Goal: Task Accomplishment & Management: Use online tool/utility

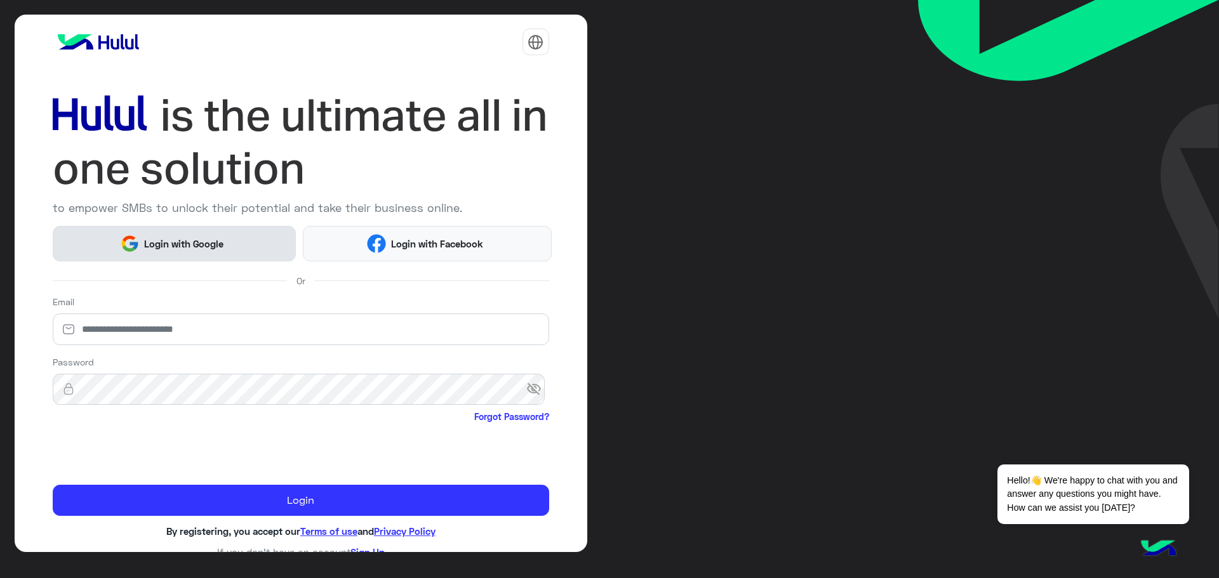
click at [98, 255] on button "Login with Google" at bounding box center [175, 243] width 244 height 35
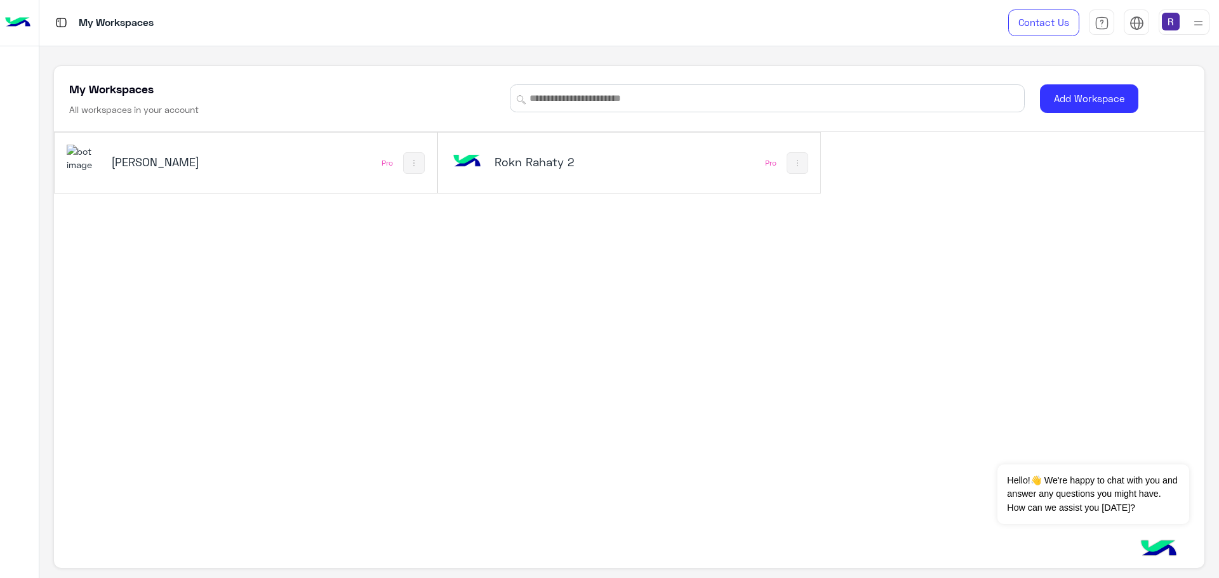
click at [155, 166] on h5 "[PERSON_NAME]" at bounding box center [175, 161] width 129 height 15
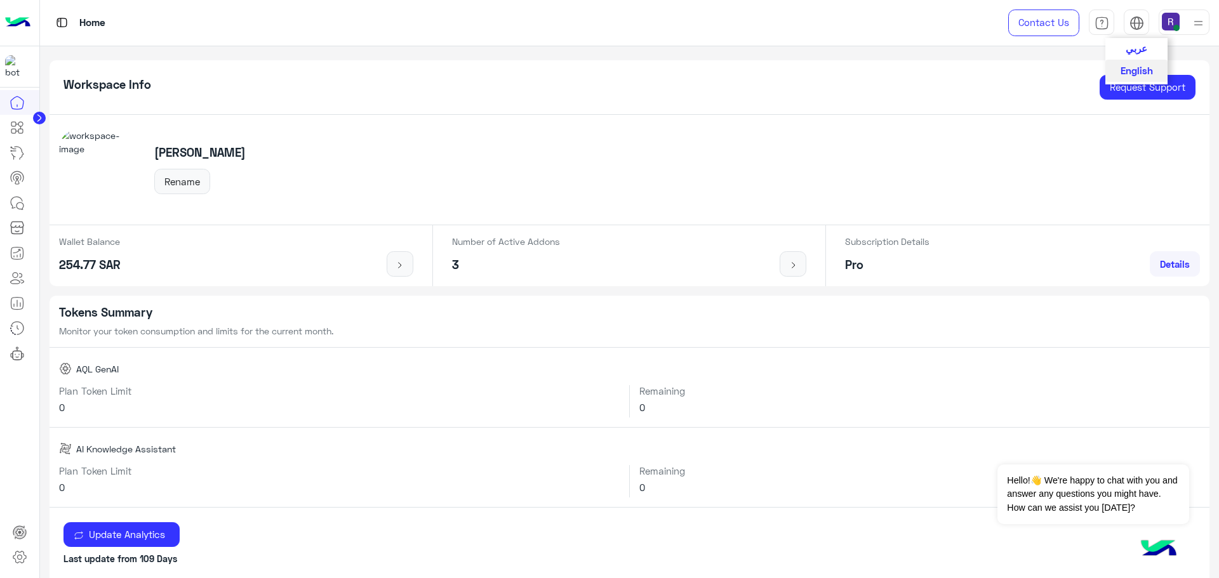
click at [1125, 46] on button "عربي" at bounding box center [1136, 49] width 62 height 22
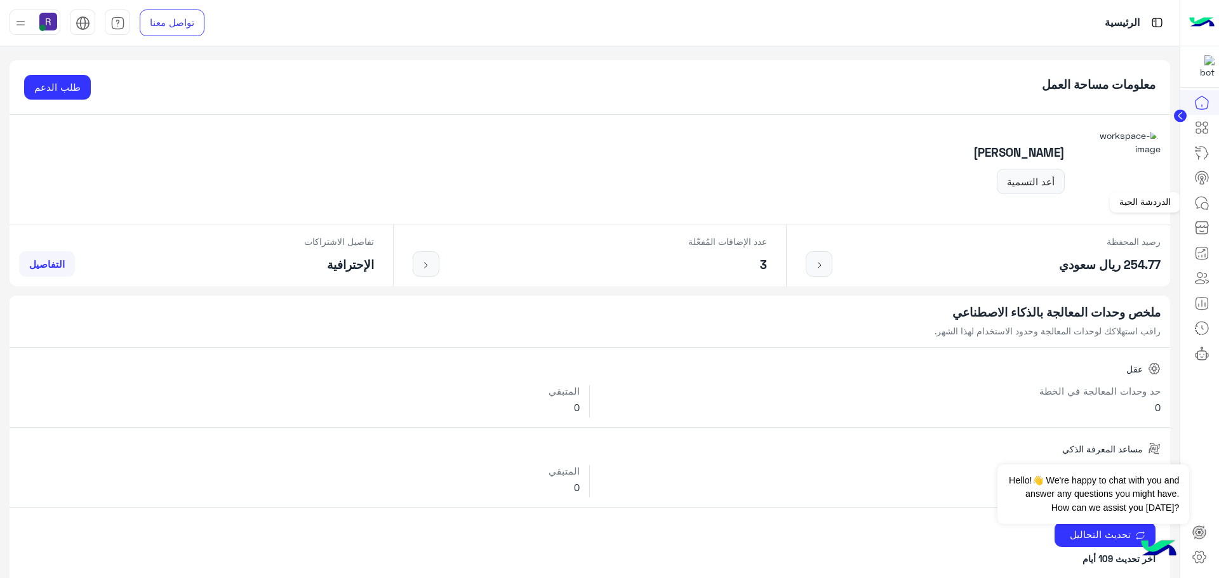
click at [1196, 208] on icon at bounding box center [1201, 203] width 15 height 15
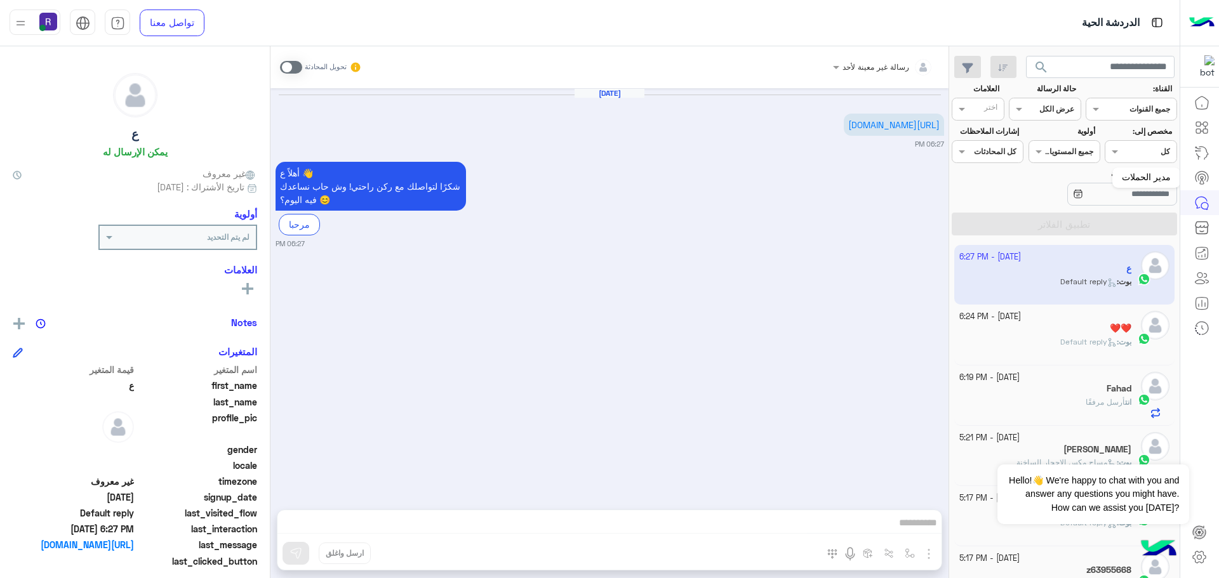
click at [1204, 181] on icon at bounding box center [1201, 177] width 15 height 15
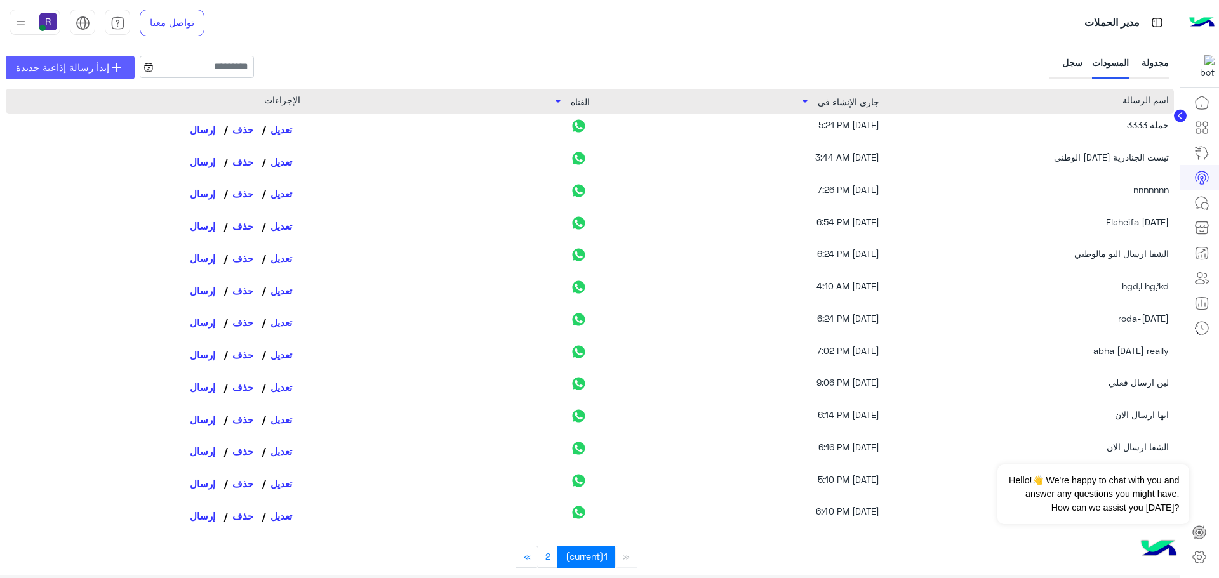
click at [103, 77] on link "add إبدأ رسالة إذاعية جديدة" at bounding box center [70, 67] width 129 height 23
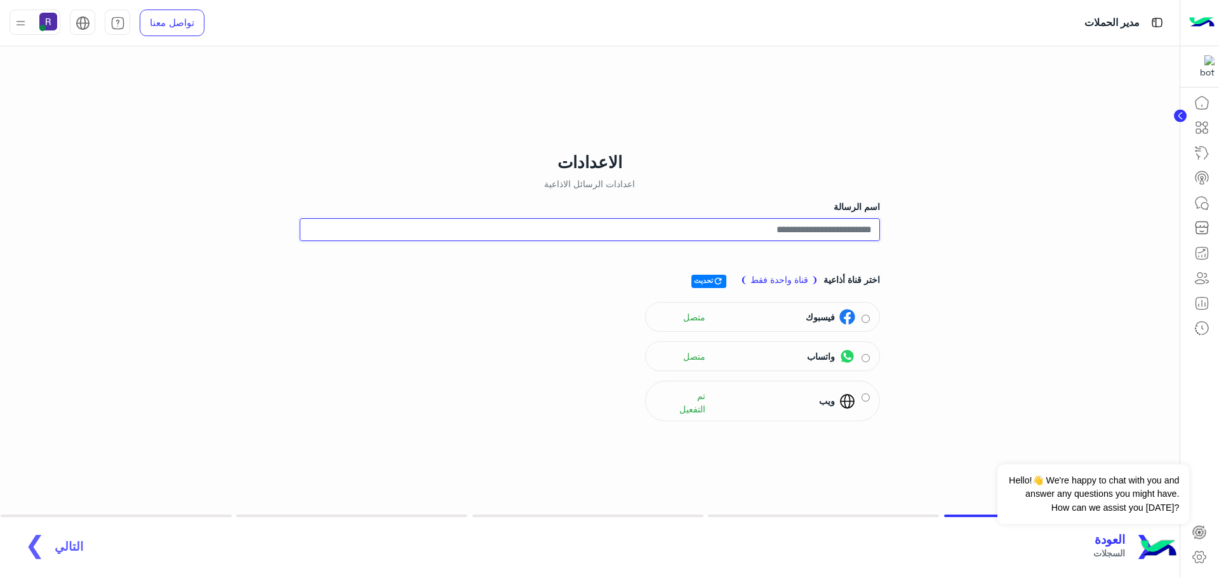
click at [840, 228] on input "اسم الرسالة" at bounding box center [590, 229] width 580 height 23
type input "**********"
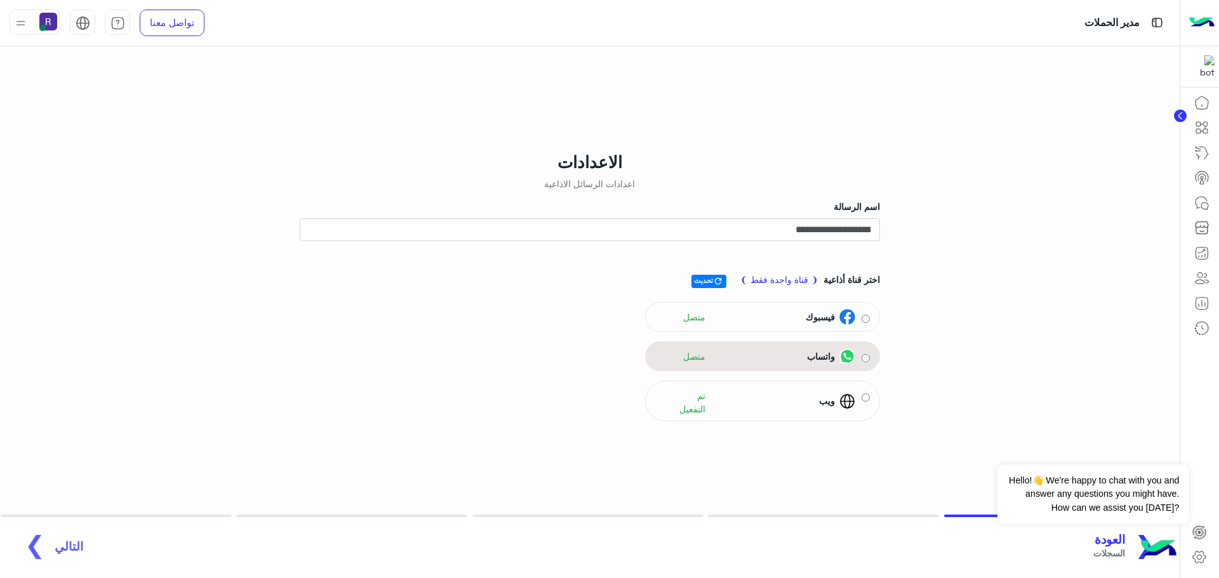
click at [871, 363] on div "واتساب متصل" at bounding box center [762, 357] width 235 height 30
click at [63, 545] on div "التالي جمهور" at bounding box center [69, 547] width 29 height 28
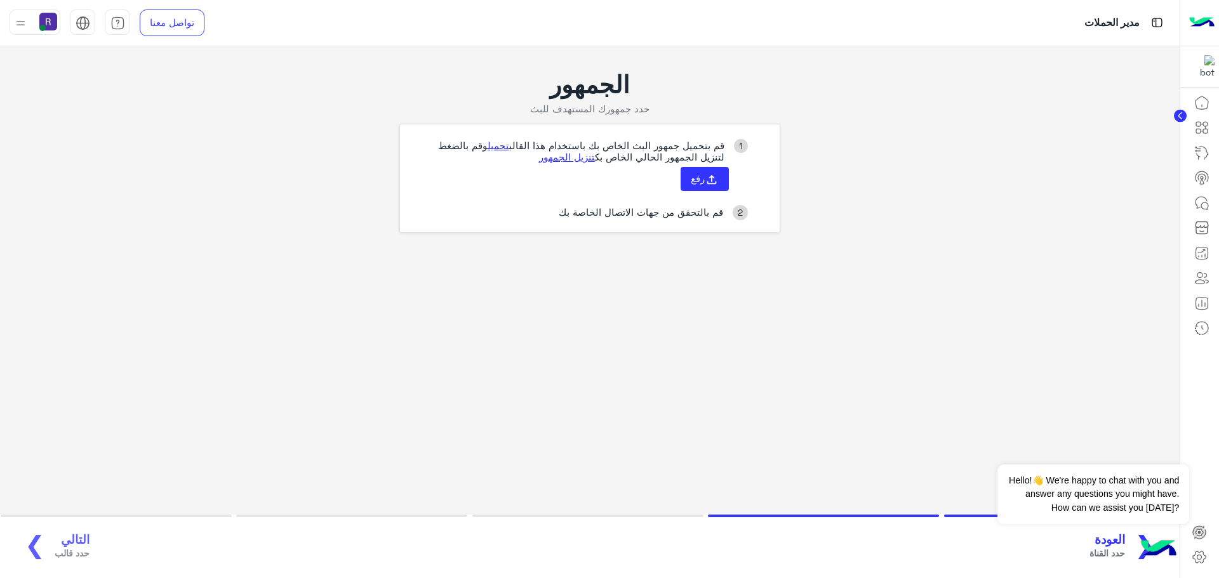
click at [495, 147] on link "تحميل" at bounding box center [499, 145] width 22 height 11
click at [713, 171] on button "رفع" at bounding box center [705, 179] width 48 height 24
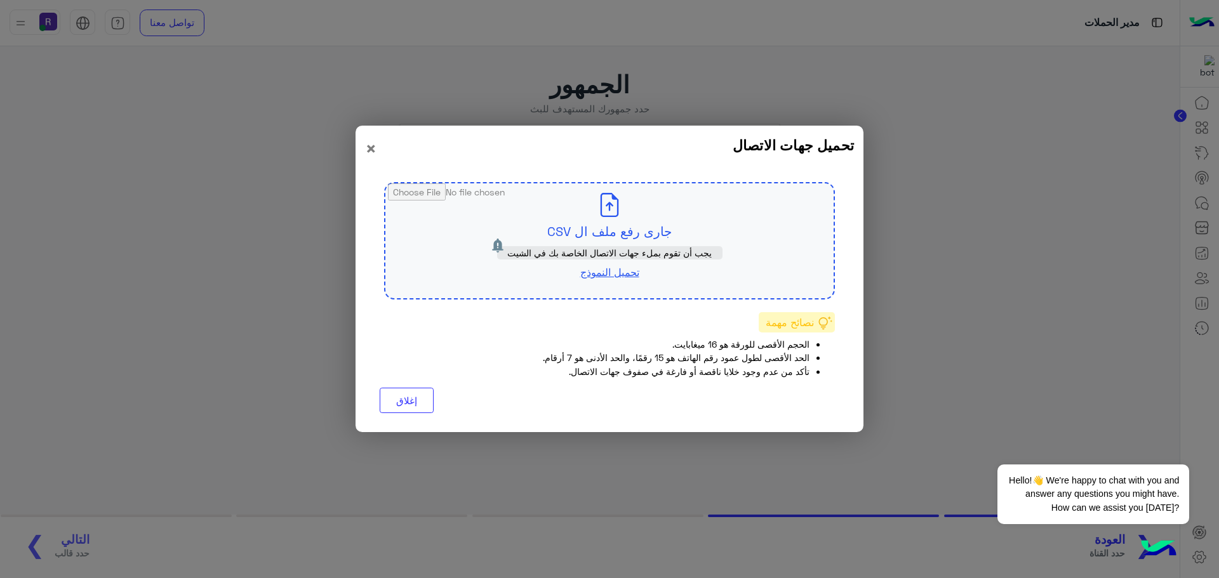
click at [646, 229] on input "file" at bounding box center [609, 240] width 448 height 115
type input "**********"
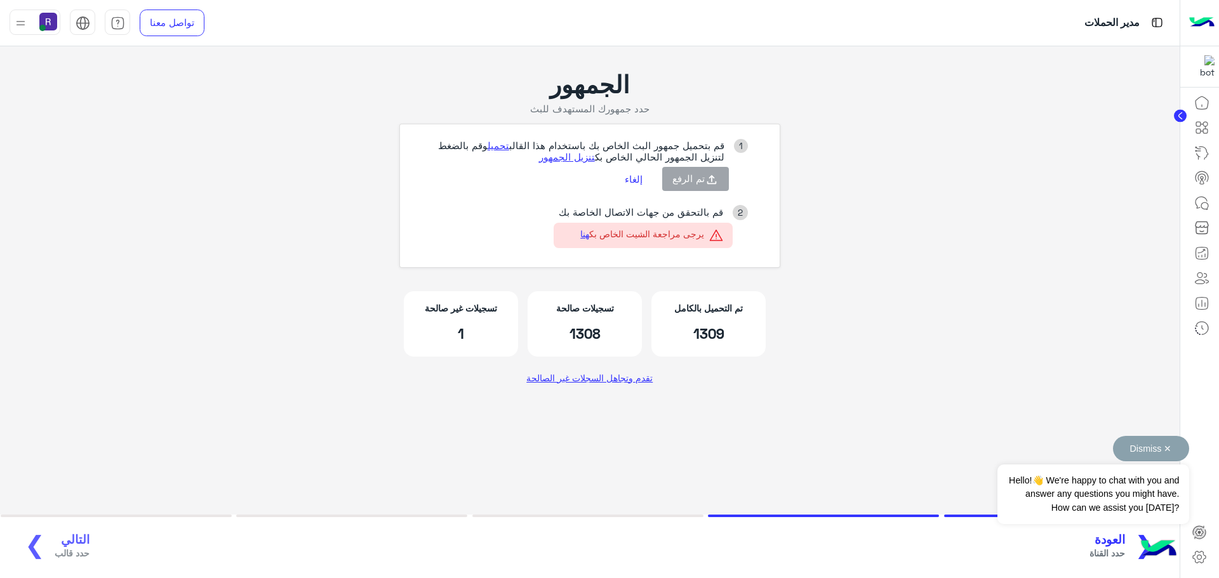
click at [1143, 448] on button "Dismiss ✕" at bounding box center [1151, 448] width 76 height 25
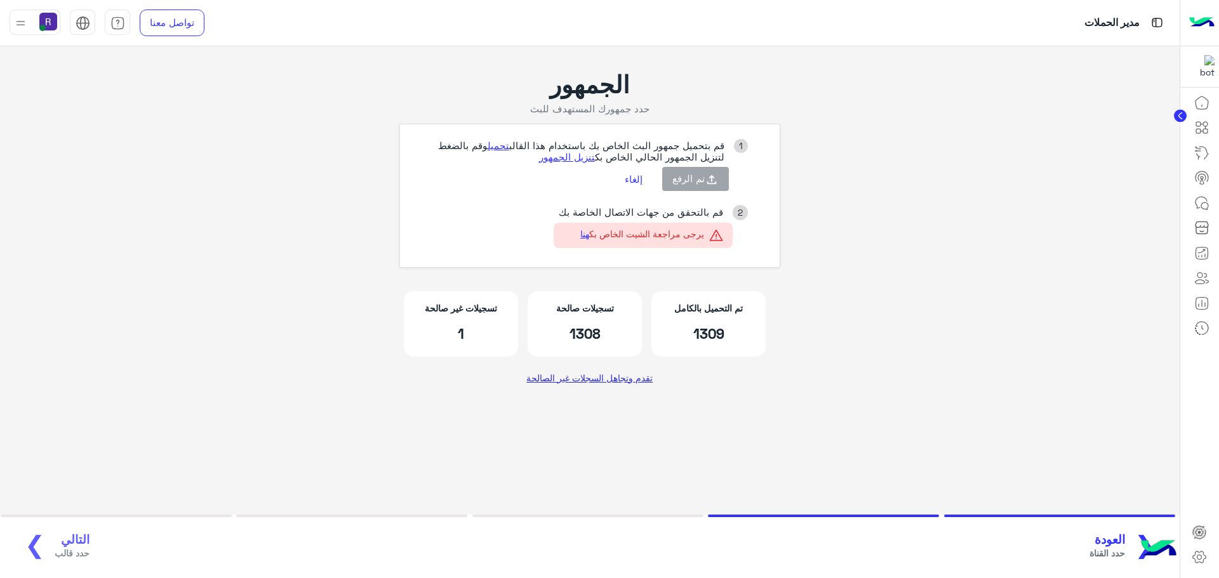
click at [557, 377] on link "تقدم وتجاهل السجلات غير الصالحة" at bounding box center [590, 377] width 136 height 23
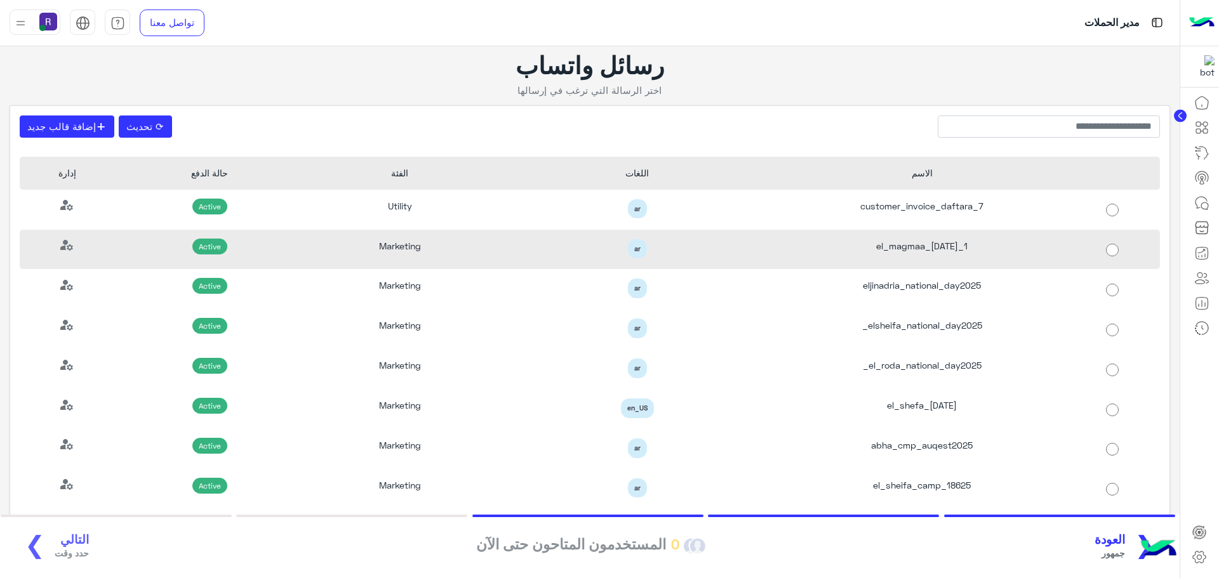
click at [937, 258] on div "el_magmaa_[DATE]_1" at bounding box center [922, 250] width 285 height 40
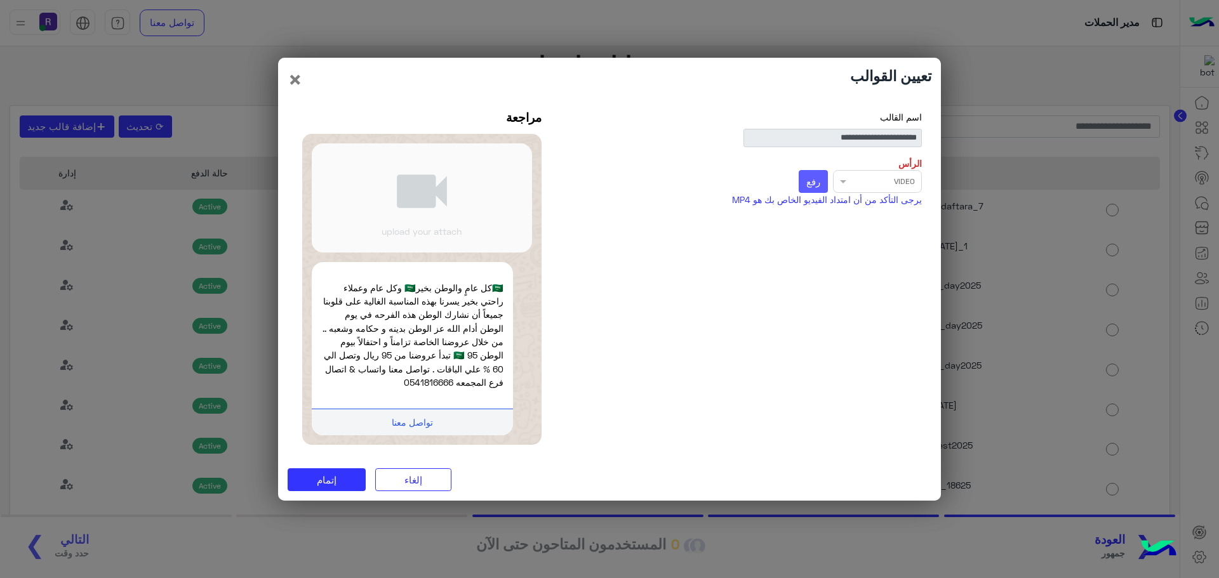
click at [813, 186] on span "رفع" at bounding box center [813, 181] width 14 height 11
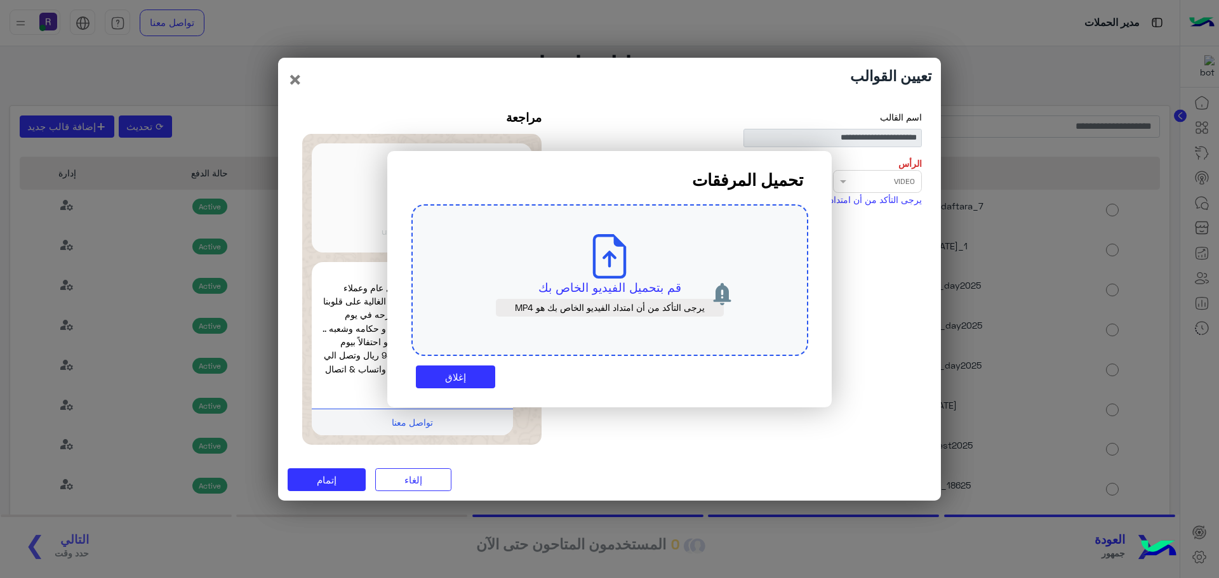
click at [624, 279] on p "قم بتحميل الفيديو الخاص بك" at bounding box center [609, 288] width 337 height 18
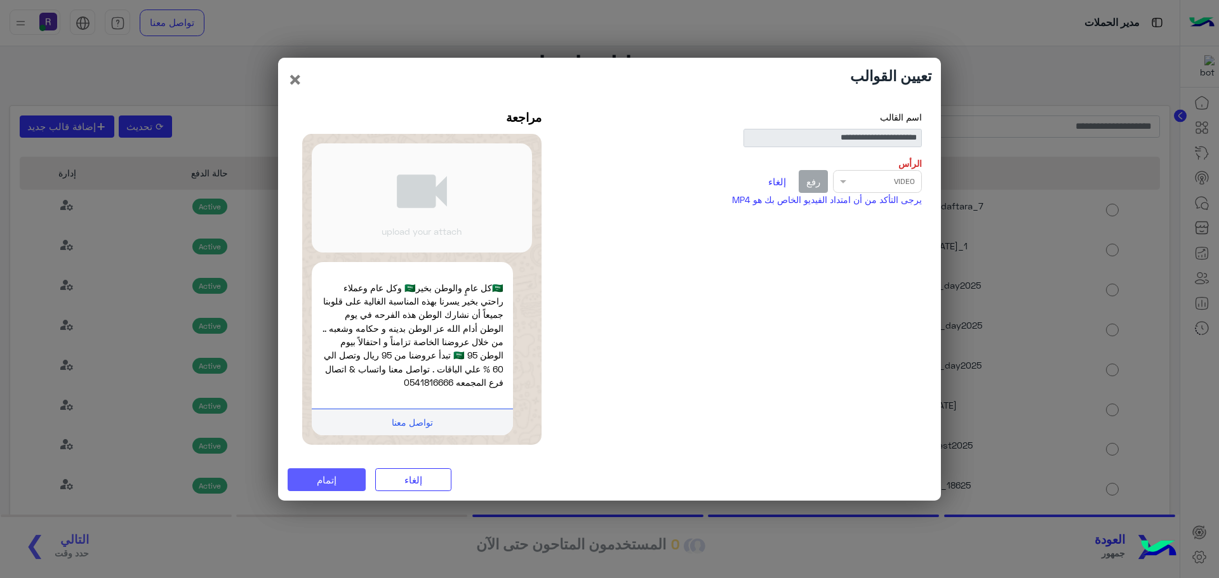
click at [325, 479] on span "إتمام" at bounding box center [327, 479] width 20 height 11
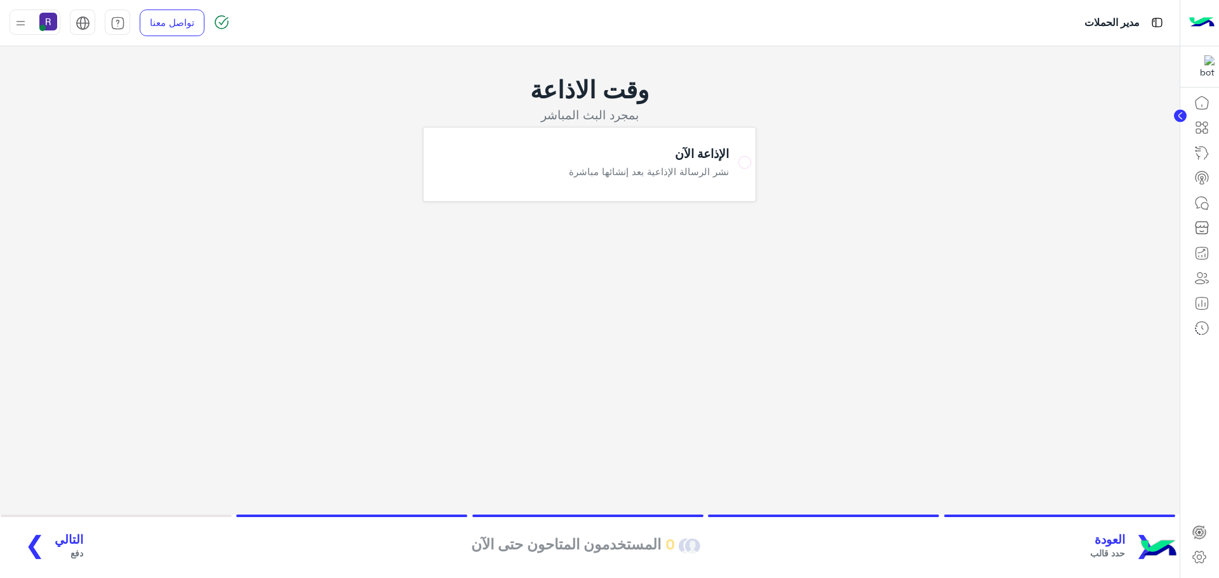
click at [67, 543] on span "التالي" at bounding box center [69, 540] width 29 height 15
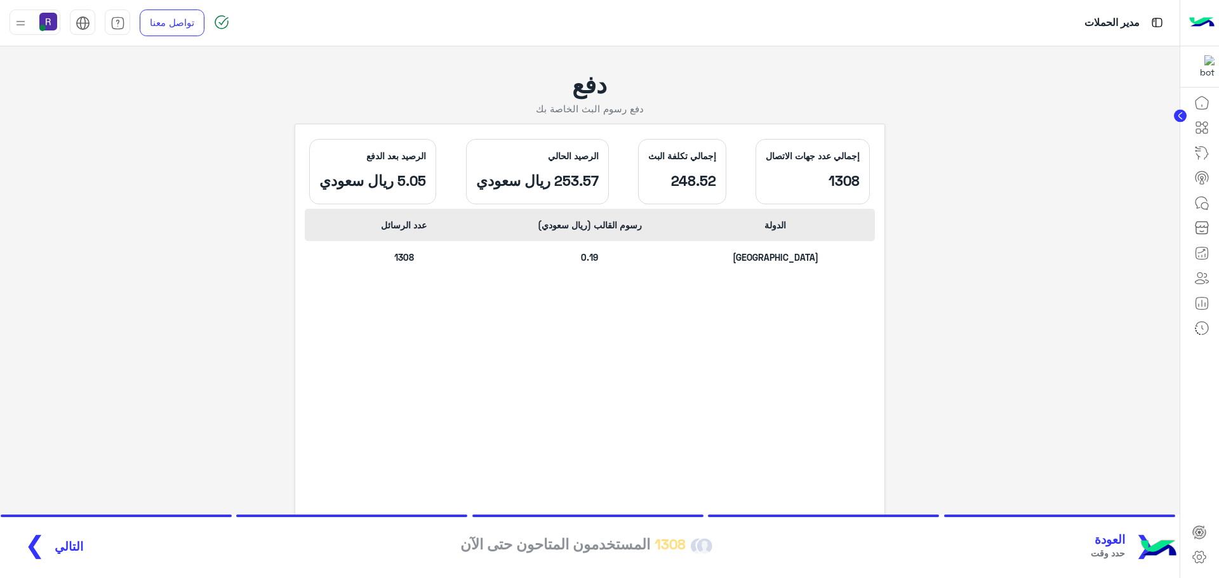
click at [67, 547] on span "التالي" at bounding box center [69, 547] width 29 height 15
